Goal: Task Accomplishment & Management: Use online tool/utility

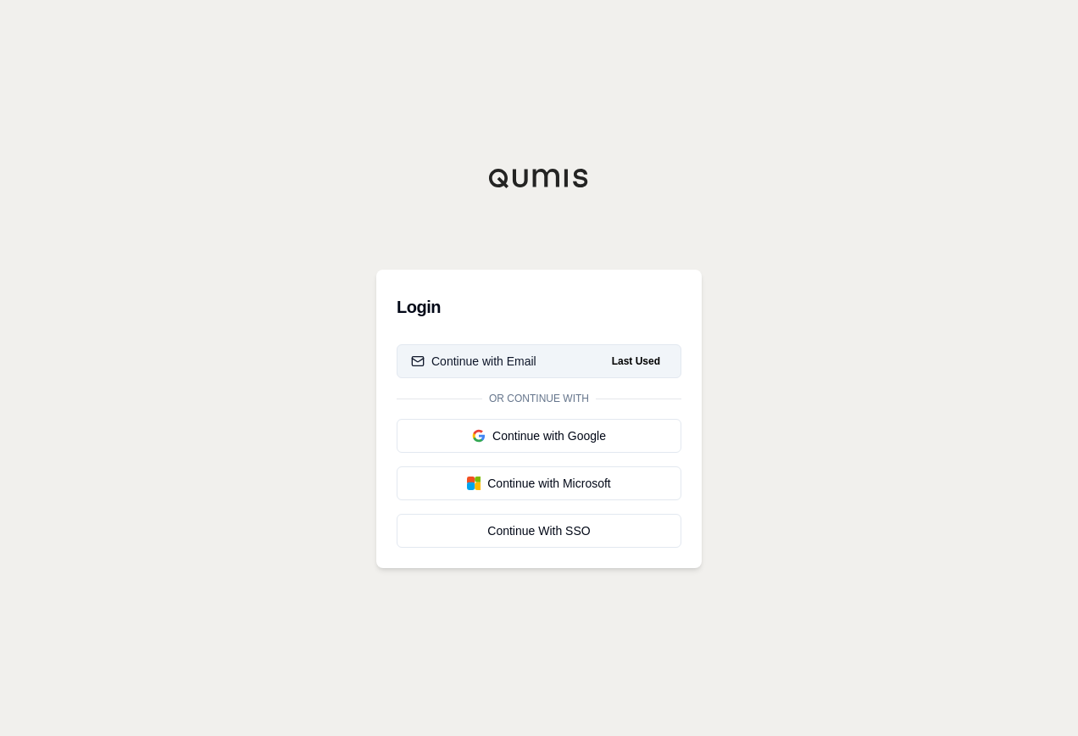
click at [537, 361] on button "Continue with Email Last Used" at bounding box center [539, 361] width 285 height 34
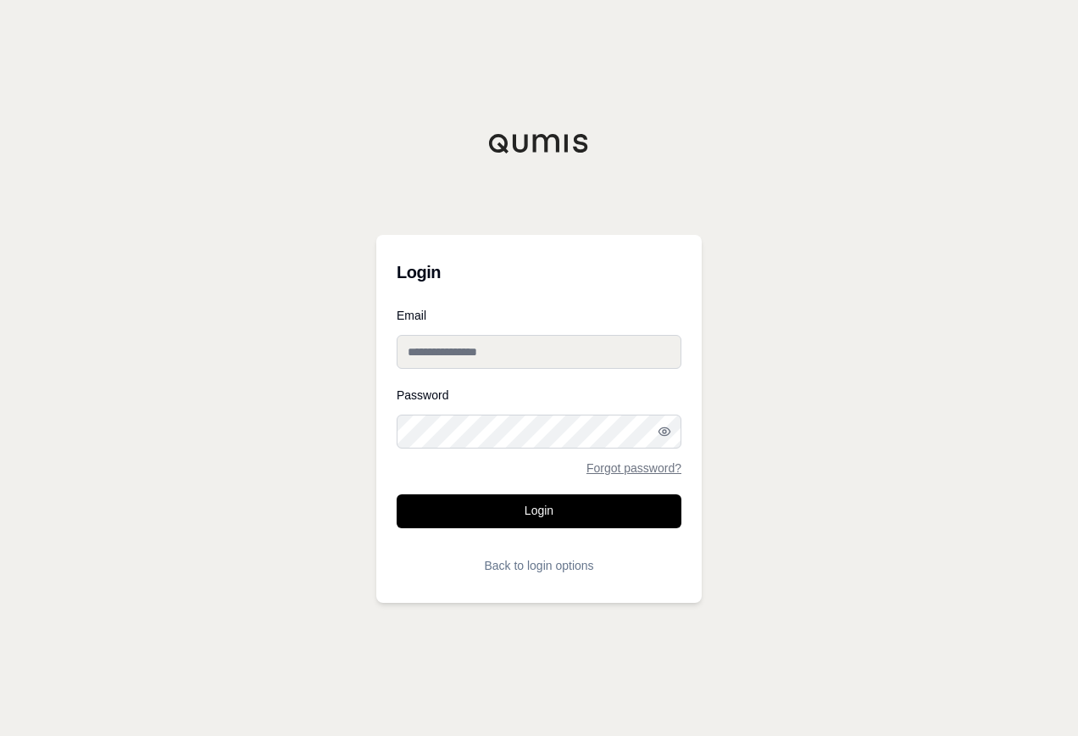
type input "**********"
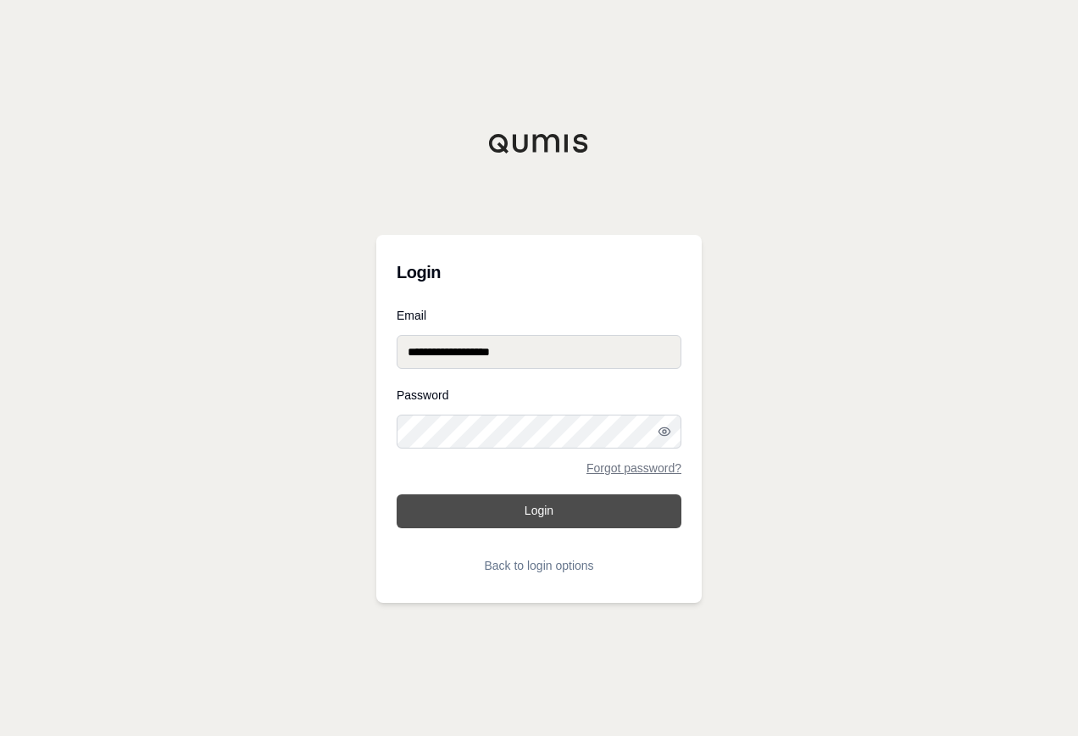
click at [563, 509] on button "Login" at bounding box center [539, 511] width 285 height 34
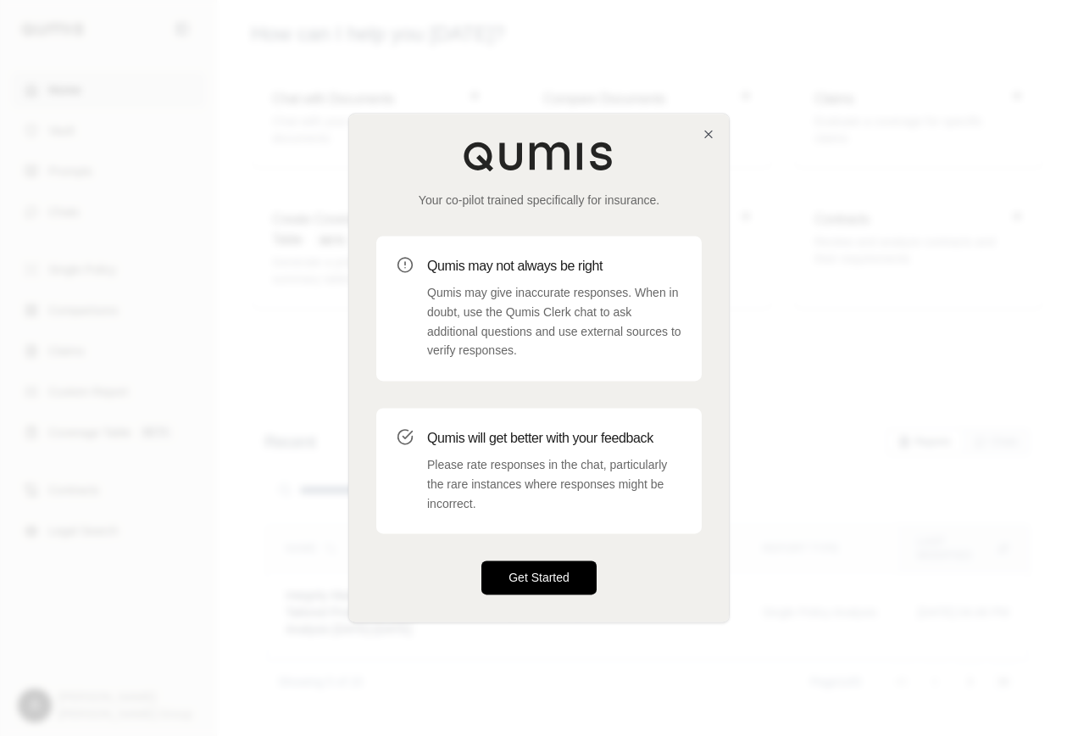
click at [552, 575] on button "Get Started" at bounding box center [538, 578] width 115 height 34
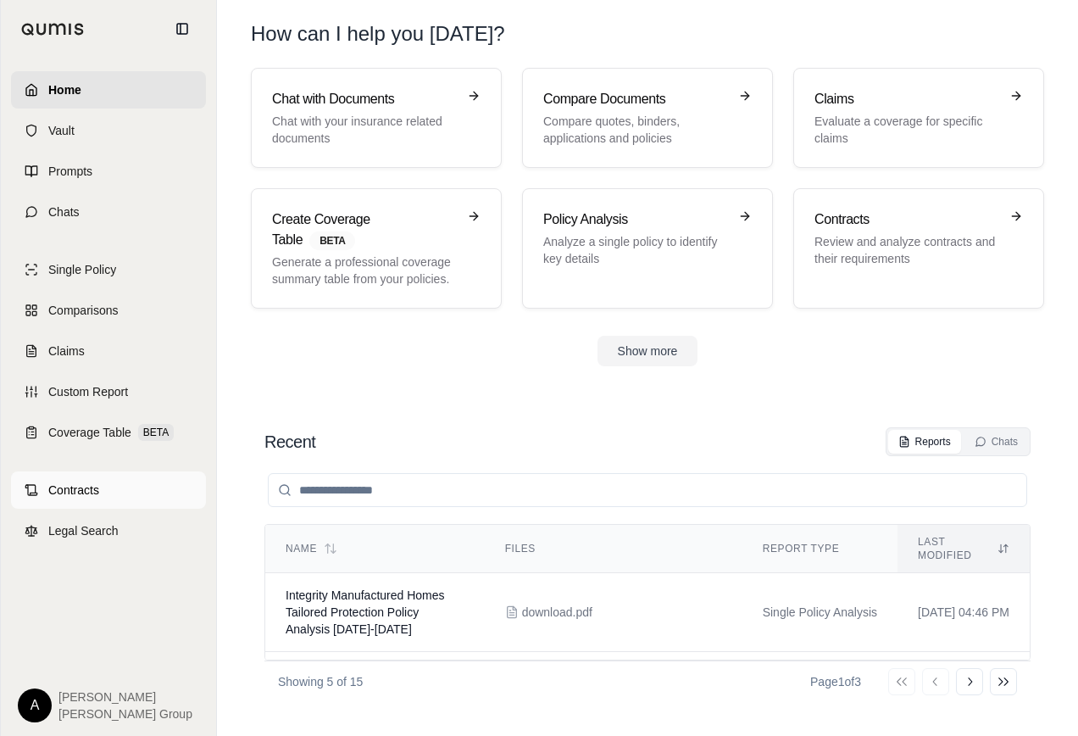
click at [79, 481] on span "Contracts" at bounding box center [73, 489] width 51 height 17
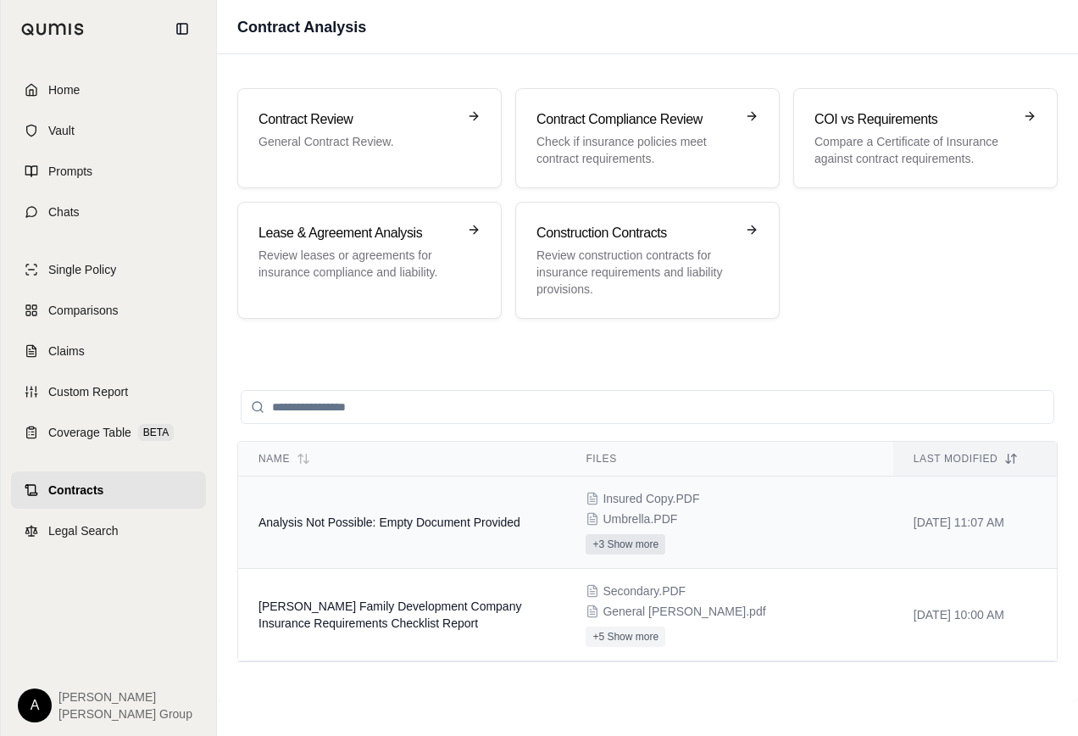
click at [614, 546] on button "+3 Show more" at bounding box center [626, 544] width 80 height 20
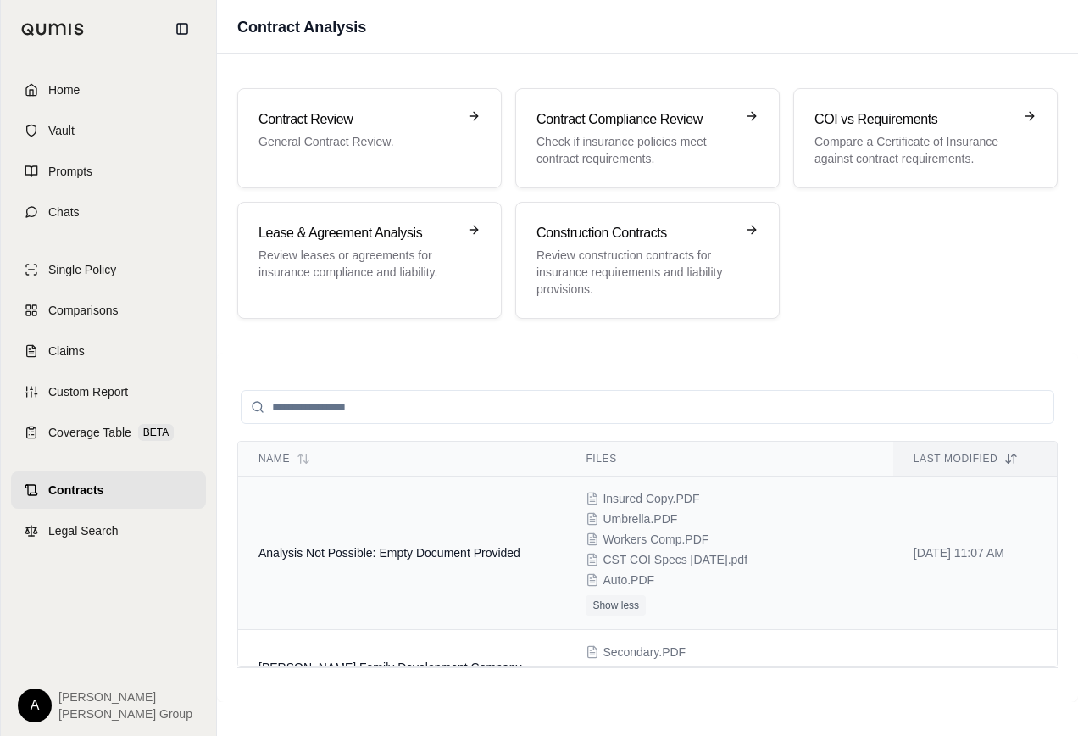
click at [875, 519] on td "Insured Copy.PDF Umbrella.PDF Workers Comp.PDF CST COI Specs [DATE].pdf Auto.PD…" at bounding box center [728, 552] width 327 height 153
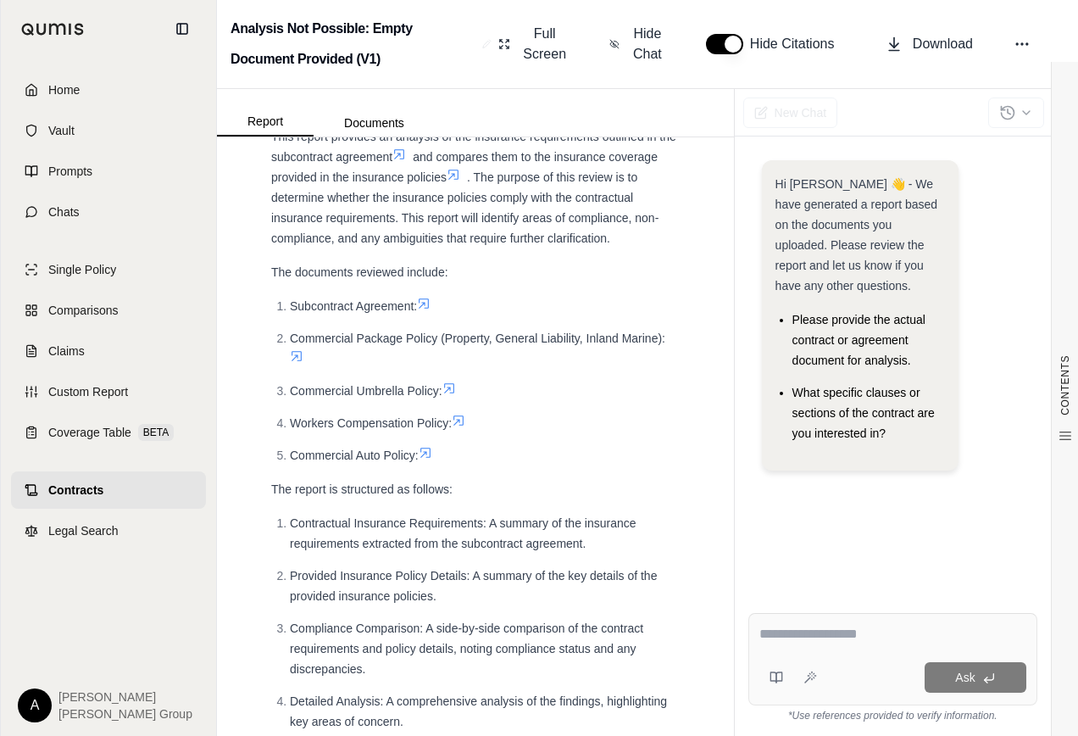
scroll to position [85, 0]
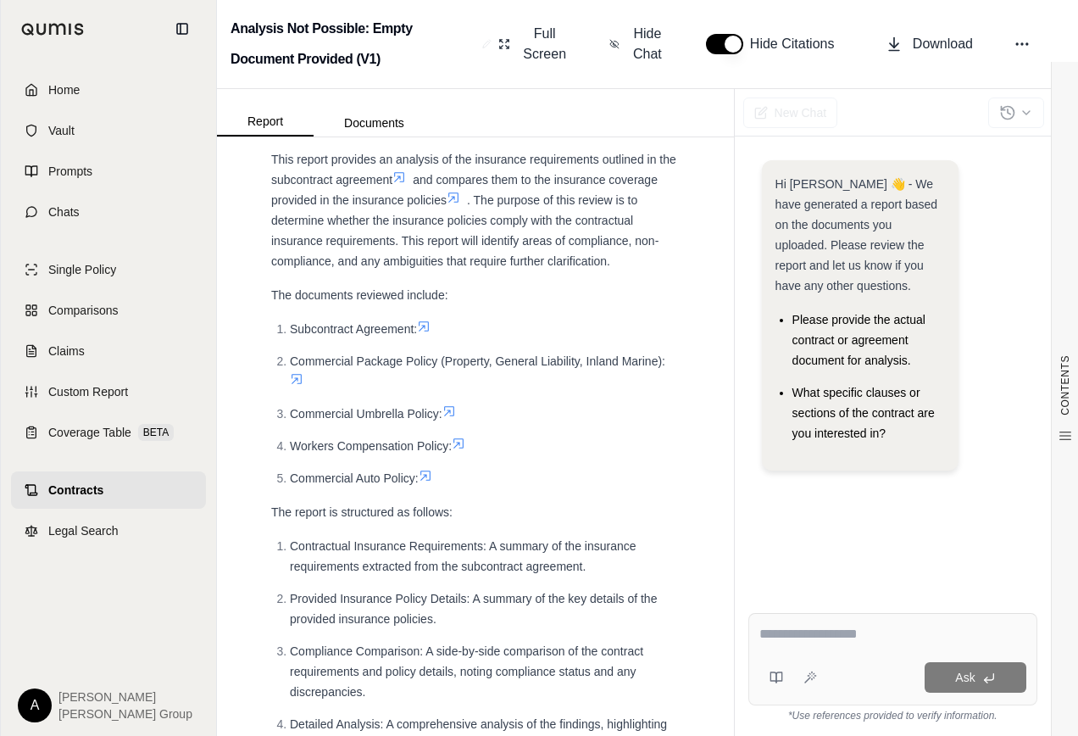
drag, startPoint x: 381, startPoint y: 126, endPoint x: 395, endPoint y: 144, distance: 22.4
click at [381, 126] on button "Documents" at bounding box center [374, 122] width 121 height 27
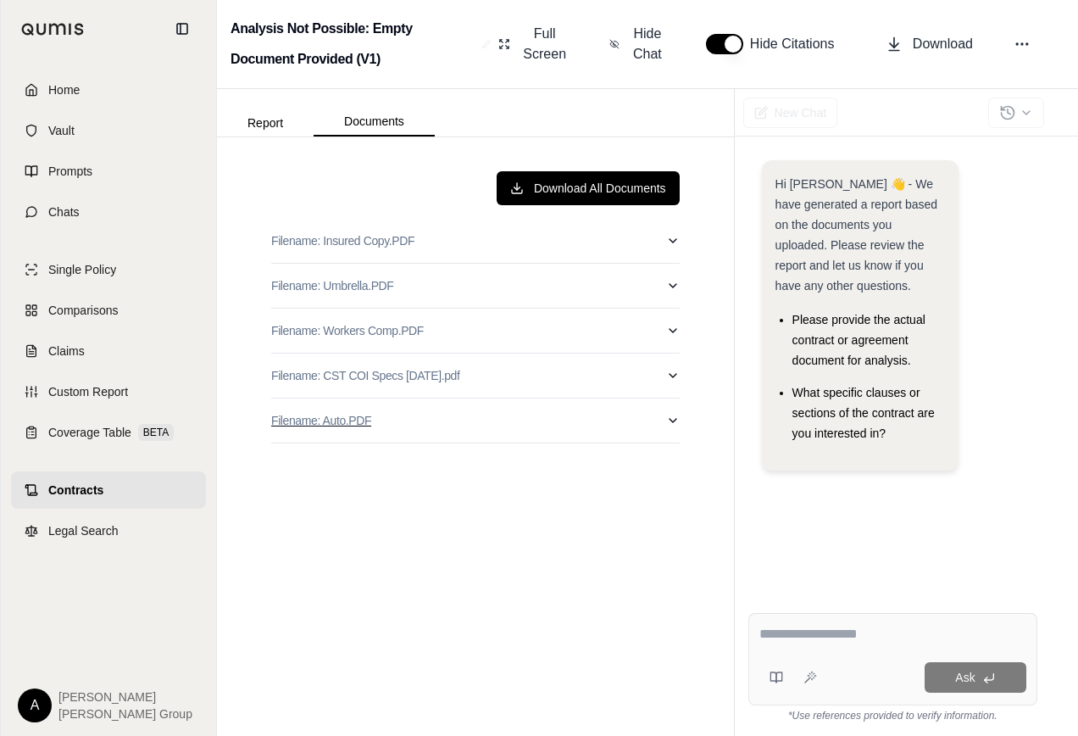
click at [359, 424] on p "Filename: Auto.PDF" at bounding box center [321, 420] width 100 height 17
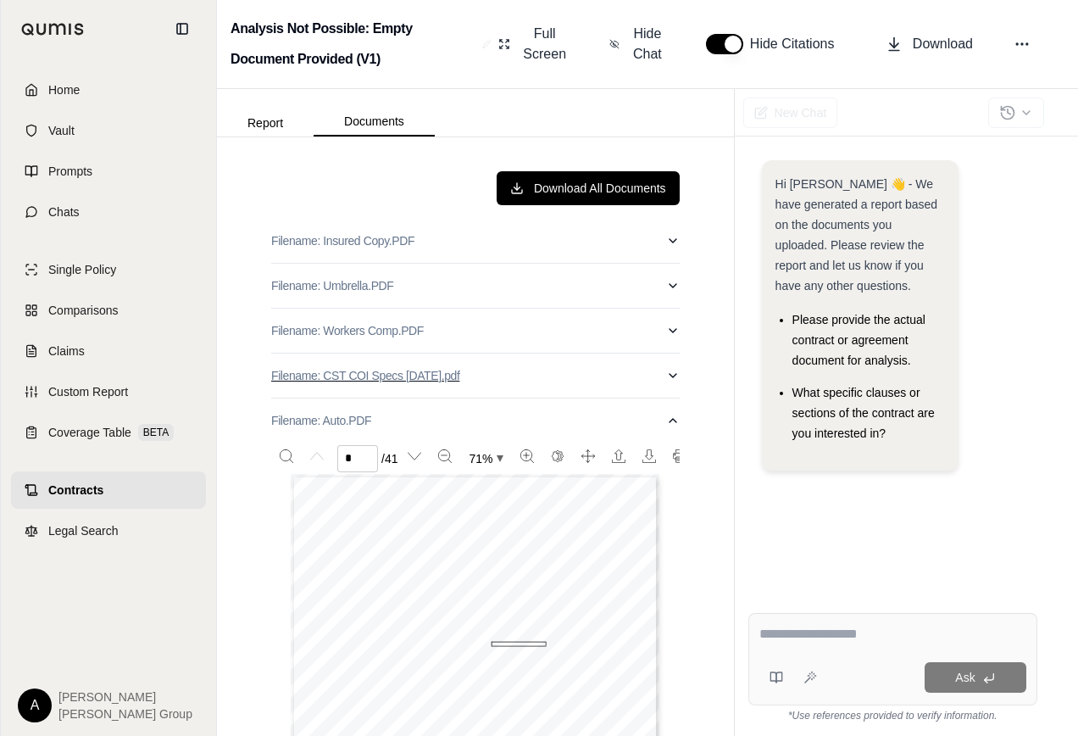
click at [360, 380] on p "Filename: CST COI Specs [DATE].pdf" at bounding box center [365, 375] width 188 height 17
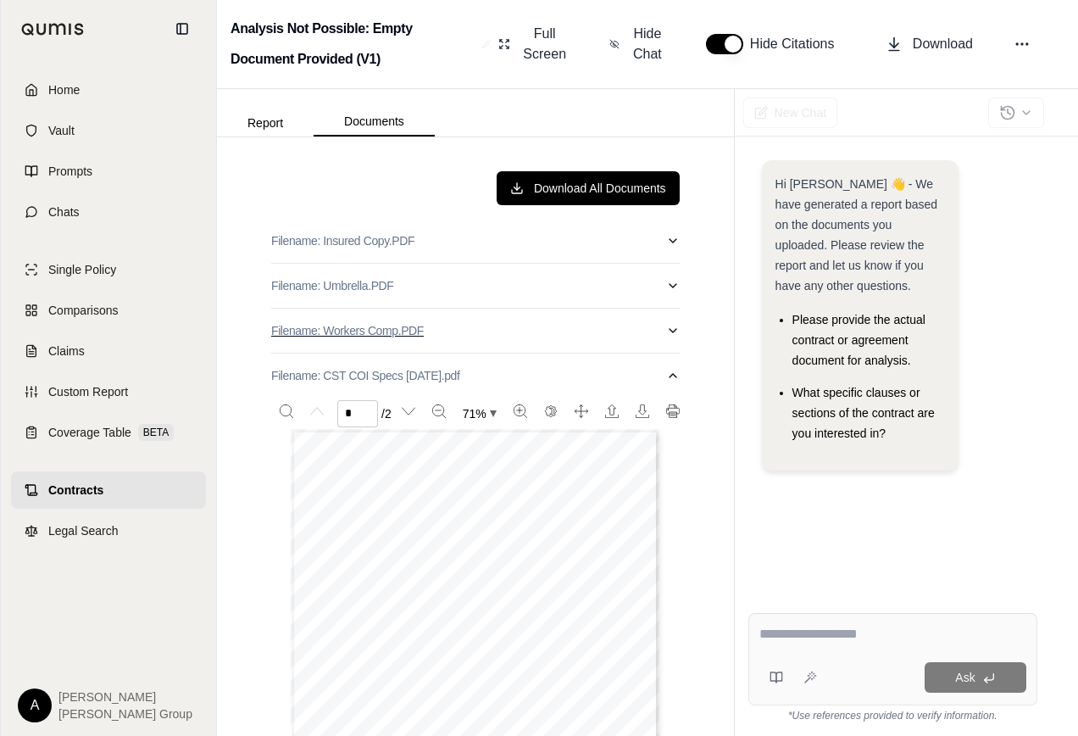
click at [361, 331] on p "Filename: Workers Comp.PDF" at bounding box center [347, 330] width 153 height 17
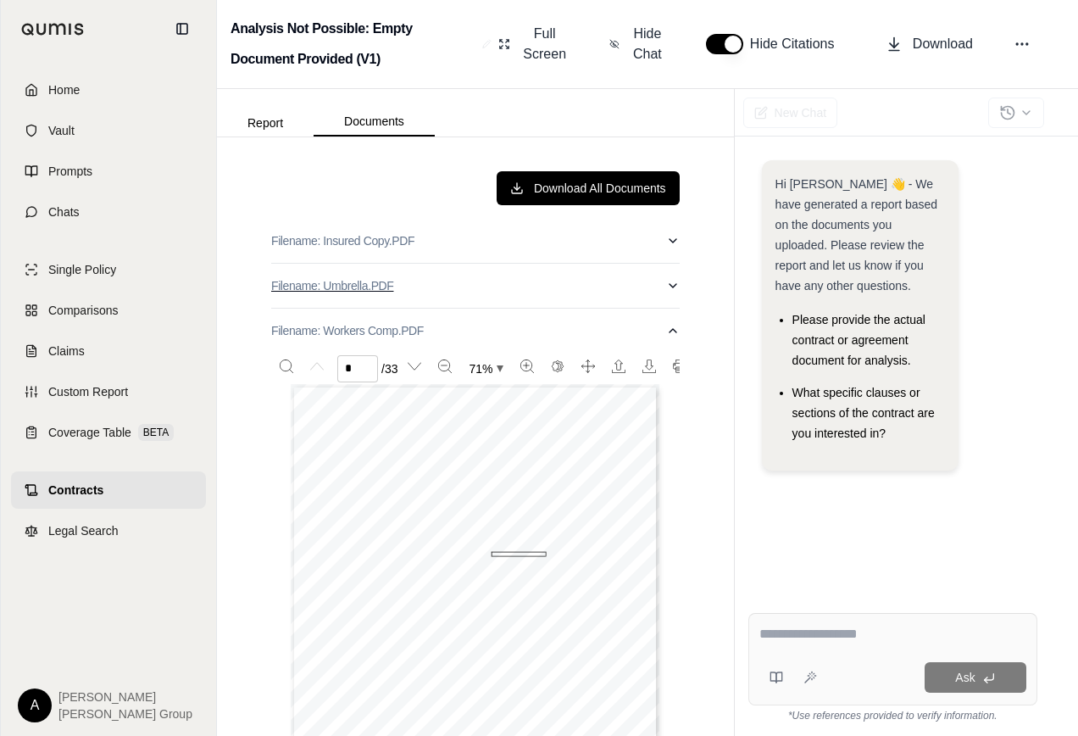
click at [359, 286] on p "Filename: Umbrella.PDF" at bounding box center [332, 285] width 122 height 17
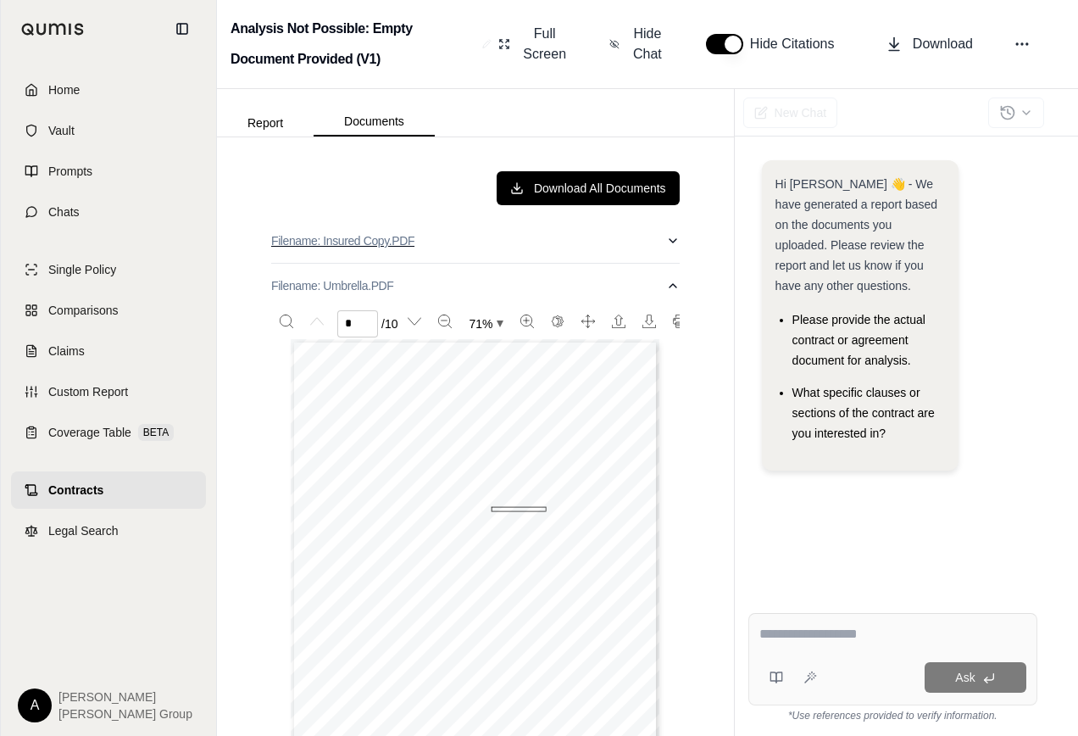
click at [387, 241] on p "Filename: Insured Copy.PDF" at bounding box center [342, 240] width 143 height 17
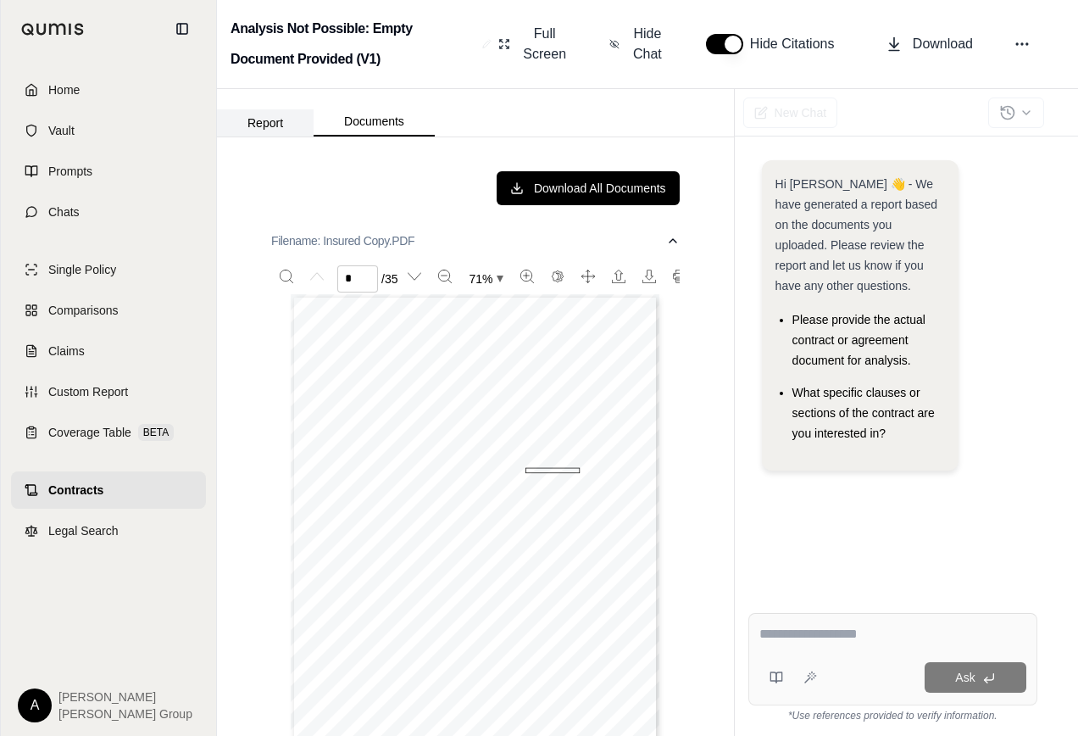
click at [265, 116] on button "Report" at bounding box center [265, 122] width 97 height 27
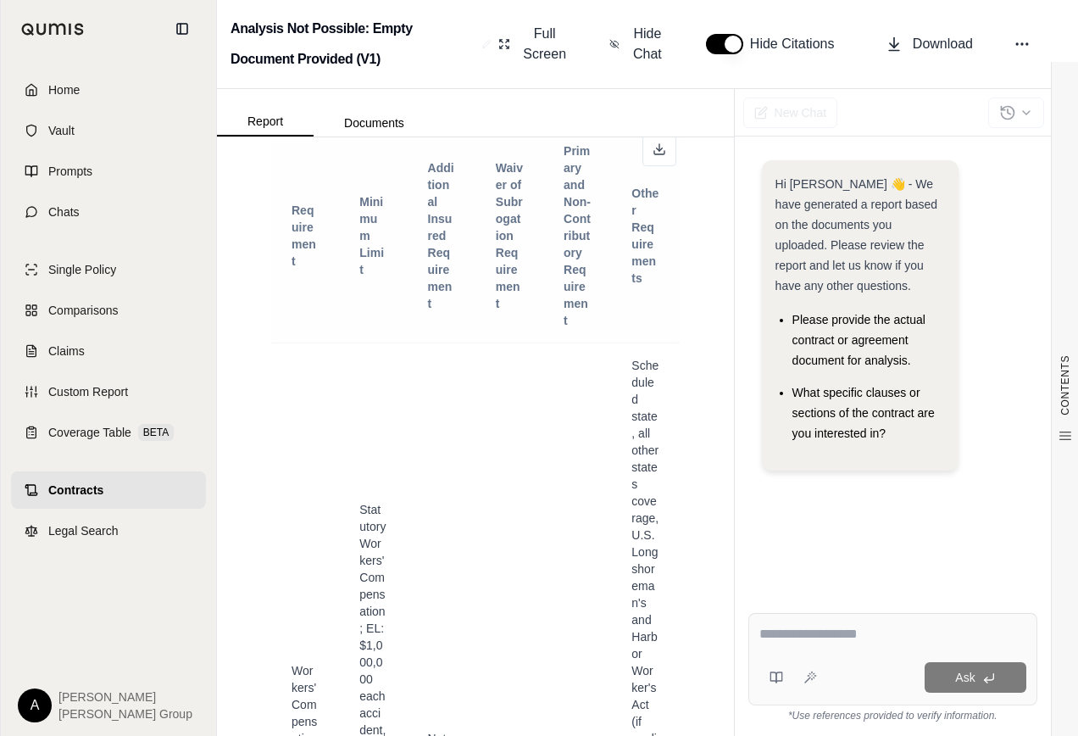
scroll to position [847, 0]
click at [554, 58] on span "Full Screen" at bounding box center [544, 44] width 48 height 41
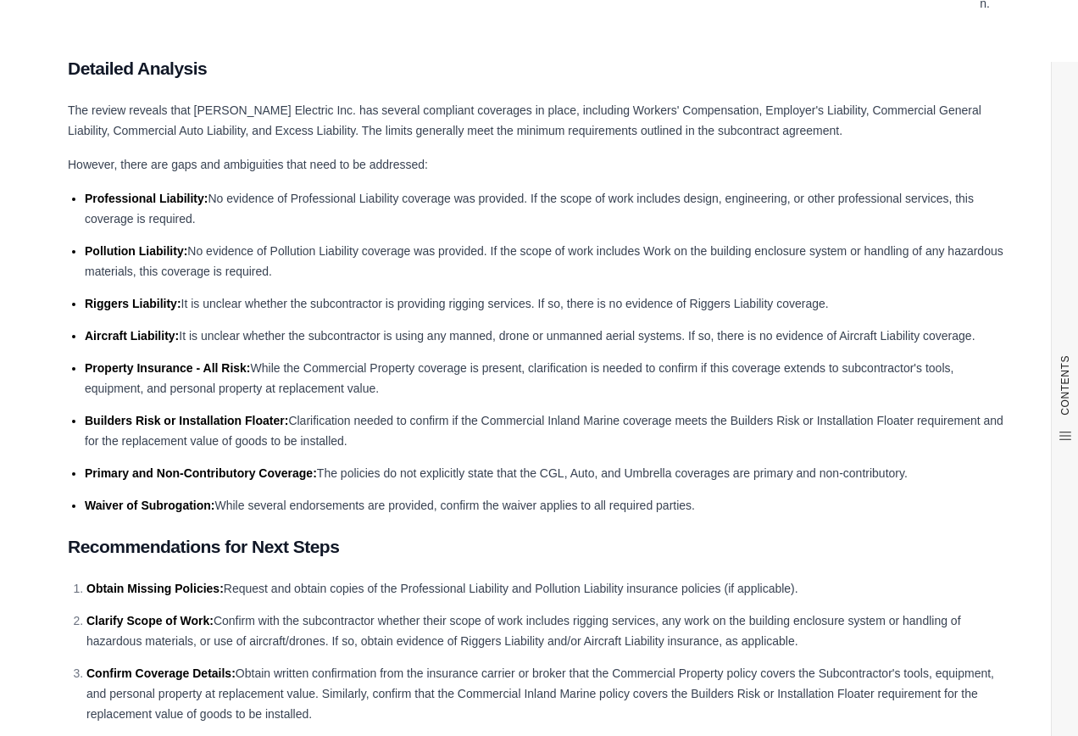
scroll to position [42304, 0]
